Goal: Transaction & Acquisition: Purchase product/service

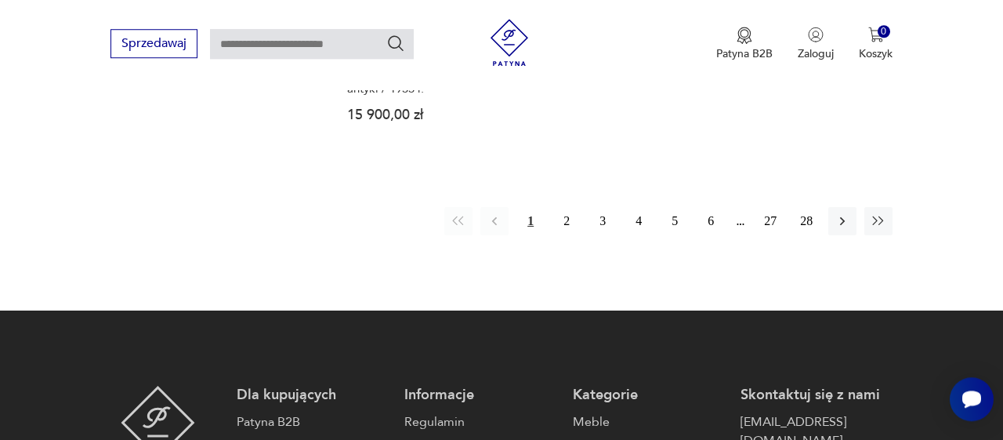
scroll to position [2379, 0]
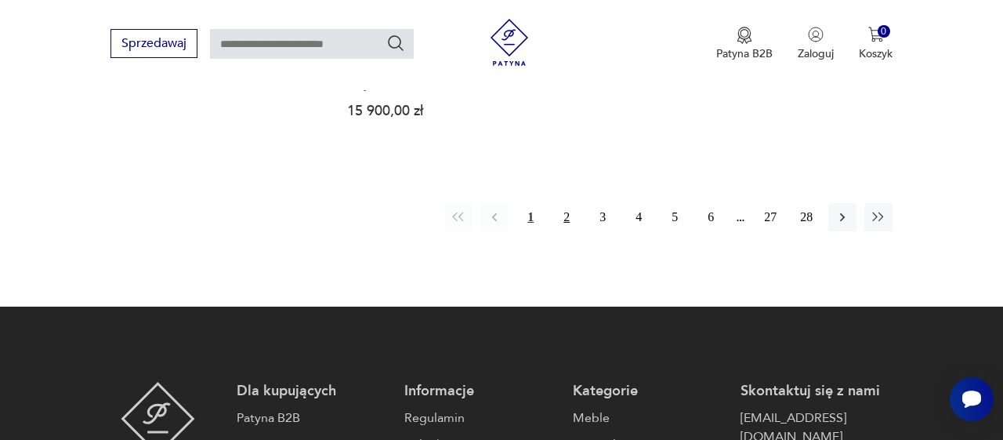
click at [563, 222] on button "2" at bounding box center [567, 217] width 28 height 28
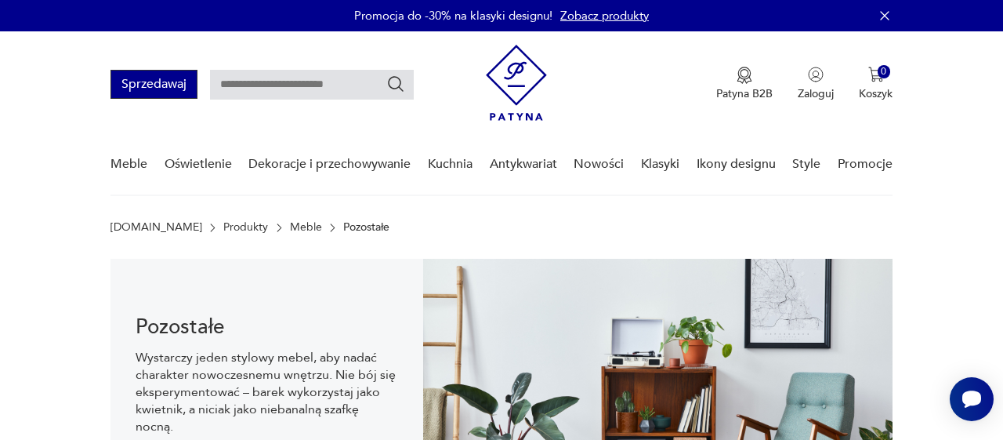
click at [158, 82] on button "Sprzedawaj" at bounding box center [154, 84] width 87 height 29
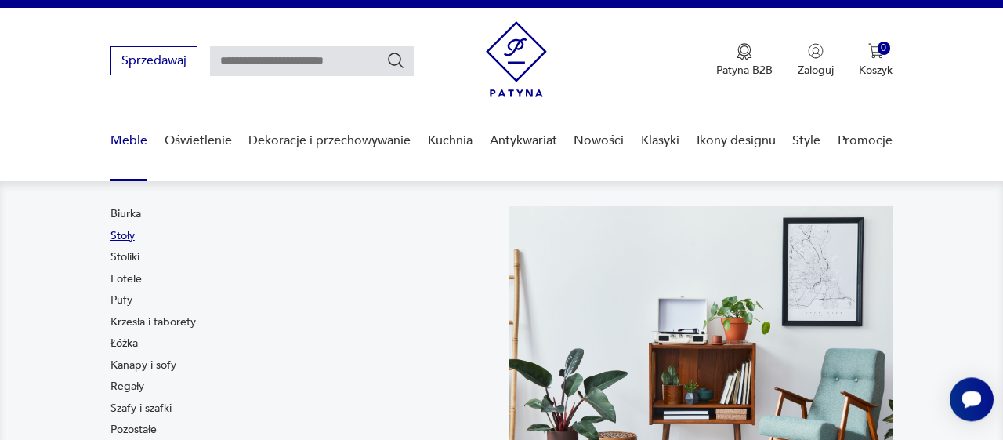
click at [121, 234] on link "Stoły" at bounding box center [123, 236] width 24 height 16
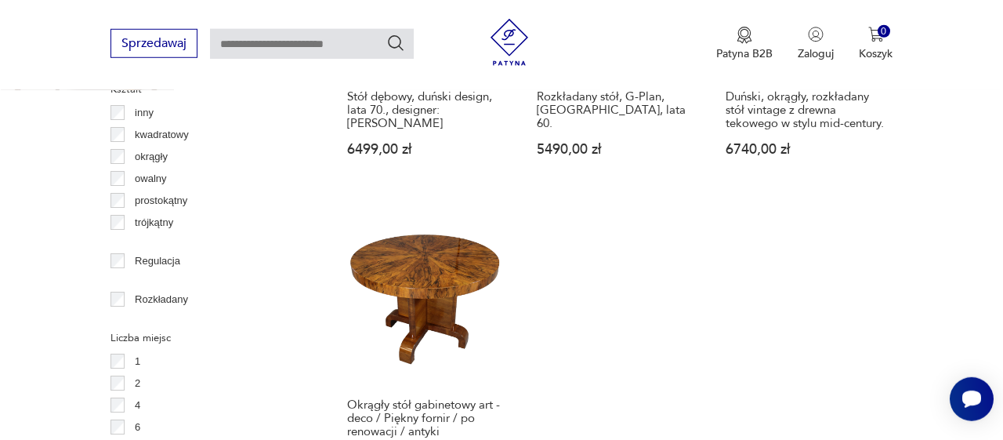
scroll to position [2064, 0]
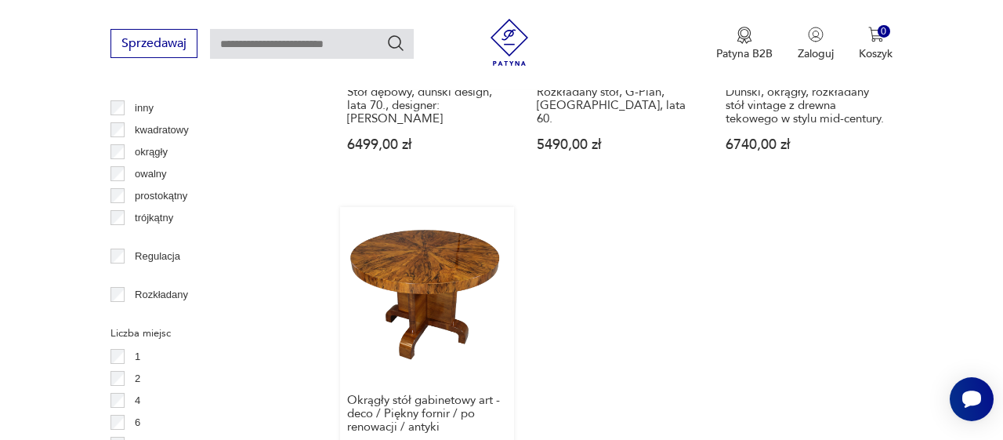
click at [434, 234] on link "Okrągły stół gabinetowy art - deco / Piękny fornir / po renowacji / antyki 6990…" at bounding box center [427, 348] width 174 height 283
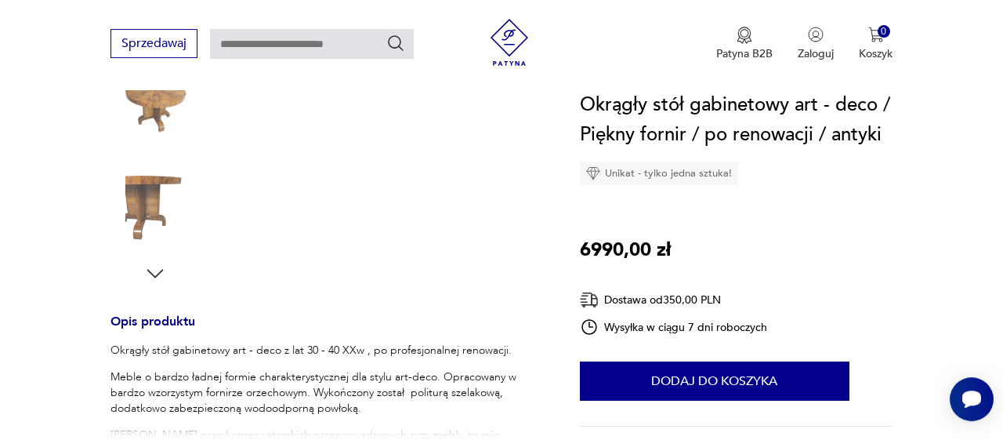
scroll to position [436, 0]
